Goal: Consume media (video, audio): Consume media (video, audio)

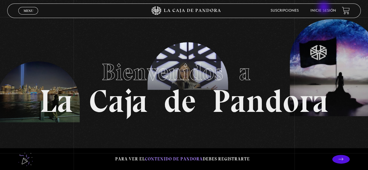
click at [324, 8] on li "Inicie sesión" at bounding box center [323, 10] width 26 height 9
click at [321, 12] on link "Inicie sesión" at bounding box center [323, 10] width 26 height 3
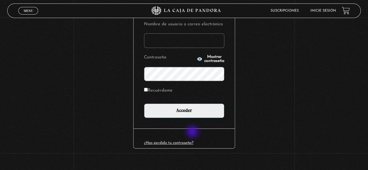
scroll to position [82, 0]
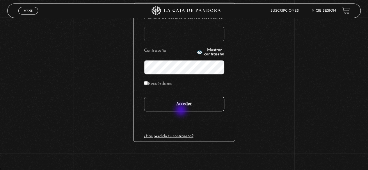
type input "nicol.mmora@gmail.com"
click at [182, 108] on input "Acceder" at bounding box center [184, 104] width 80 height 15
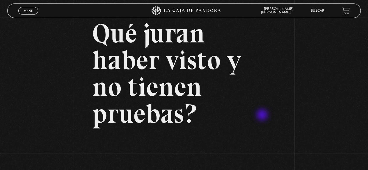
scroll to position [58, 0]
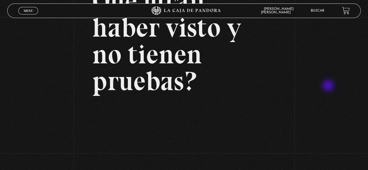
click at [330, 86] on div "Volver Setiembre 24 - 830pm CR Qué juran haber visto y no tienen pruebas?" at bounding box center [184, 88] width 368 height 259
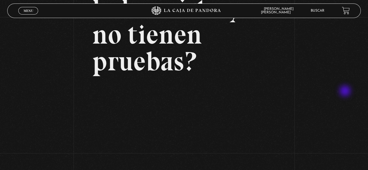
scroll to position [87, 0]
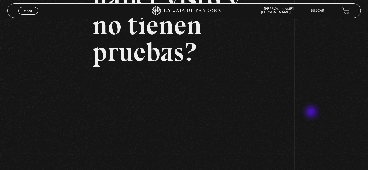
click at [311, 113] on div "Volver Setiembre 24 - 830pm CR Qué juran haber visto y no tienen pruebas?" at bounding box center [184, 59] width 368 height 259
